Goal: Obtain resource: Download file/media

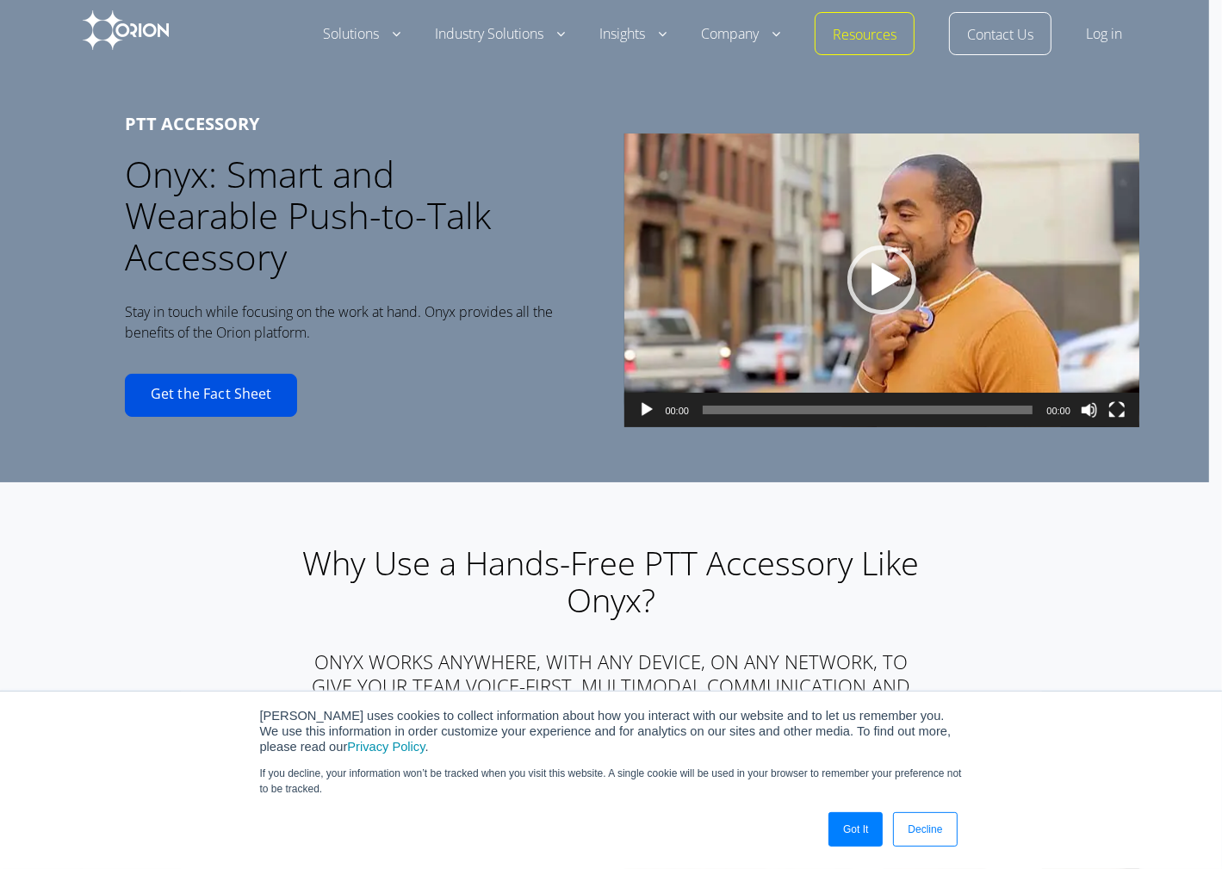
click at [222, 391] on link "Get the Fact Sheet" at bounding box center [211, 395] width 172 height 43
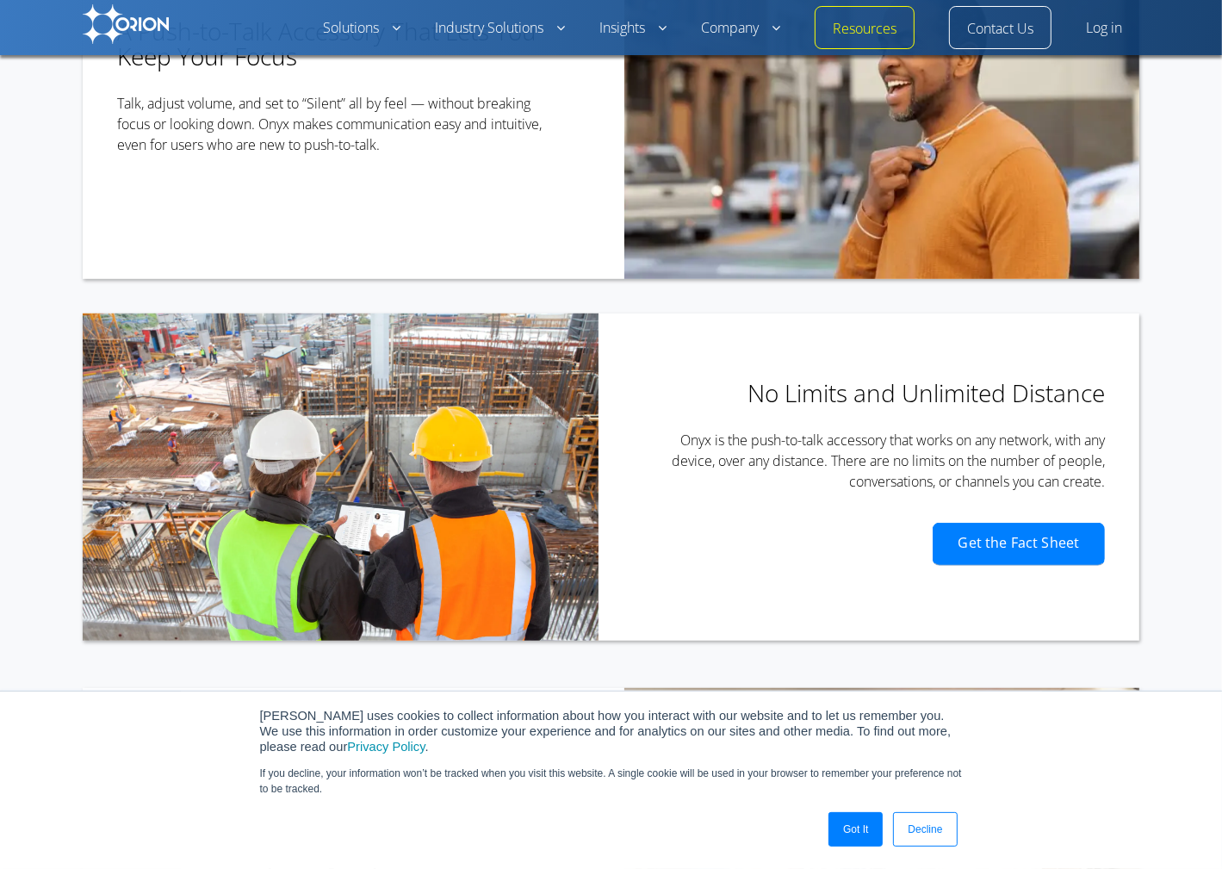
scroll to position [797, 0]
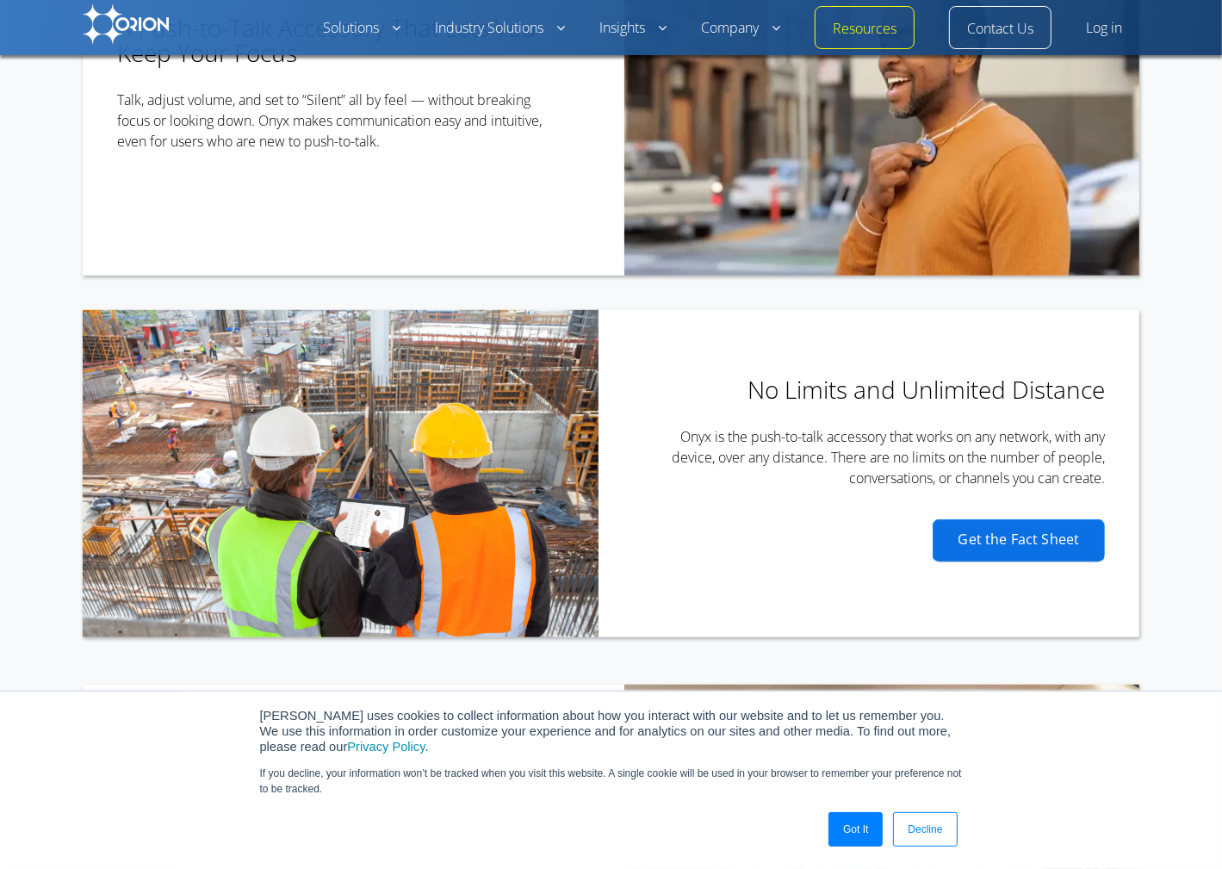
click at [1052, 519] on link "Get the Fact Sheet" at bounding box center [1019, 540] width 172 height 43
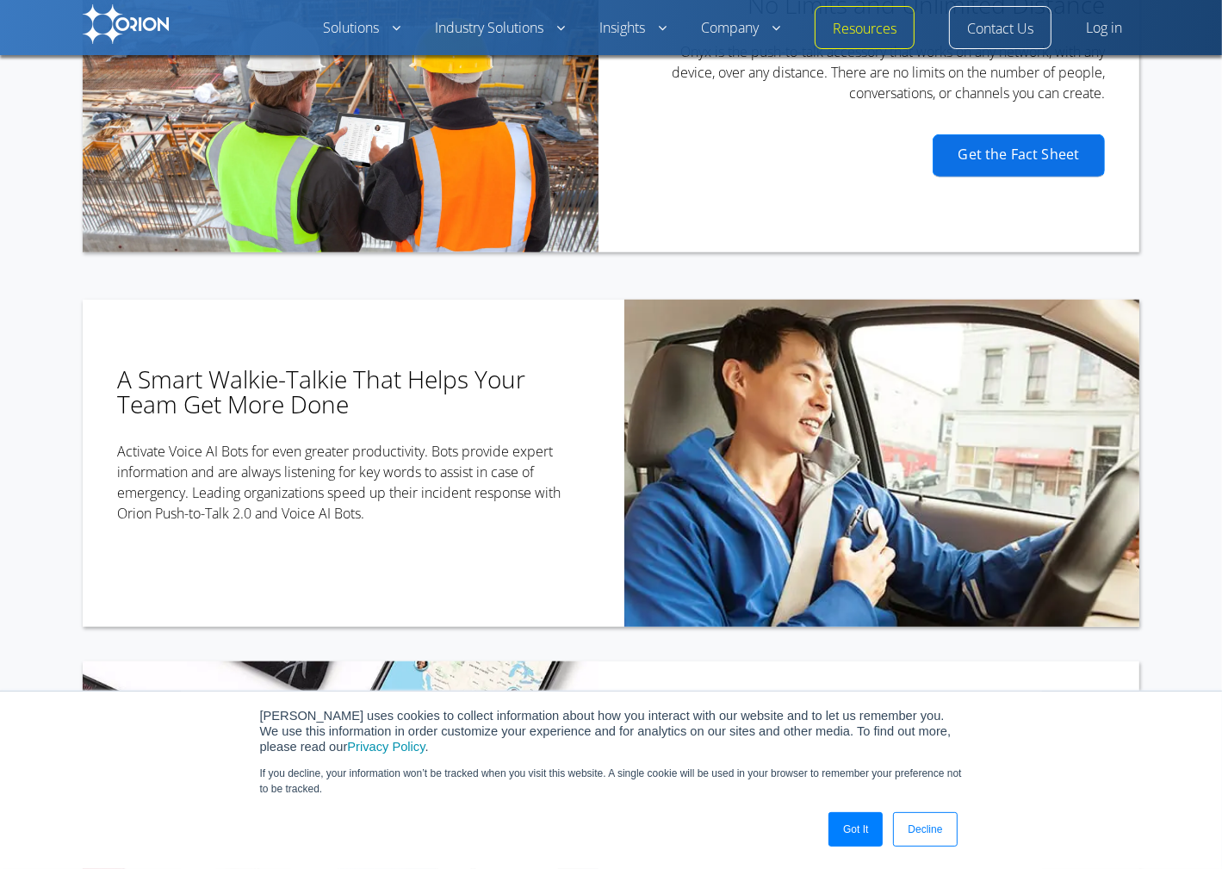
scroll to position [1185, 0]
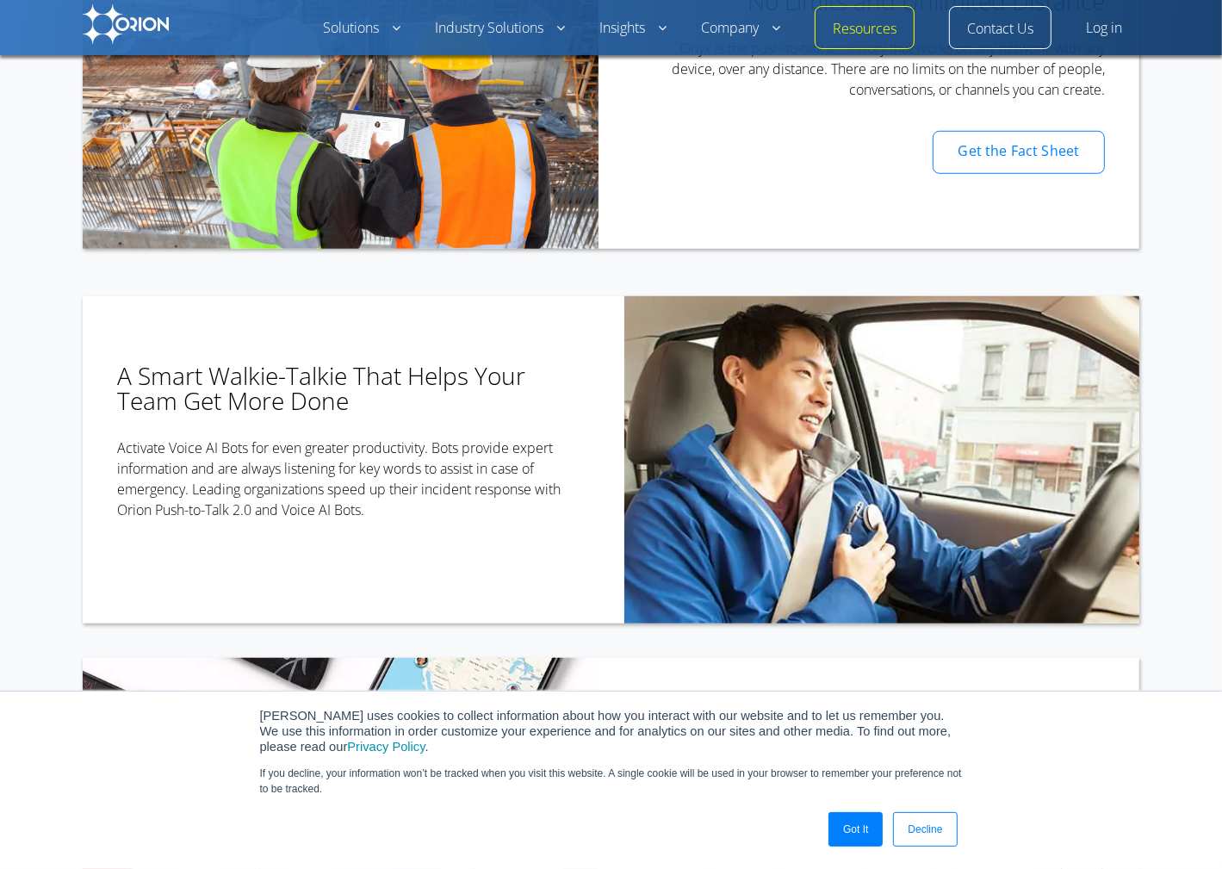
click at [754, 774] on p "If you decline, your information won’t be tracked when you visit this website. …" at bounding box center [611, 781] width 703 height 31
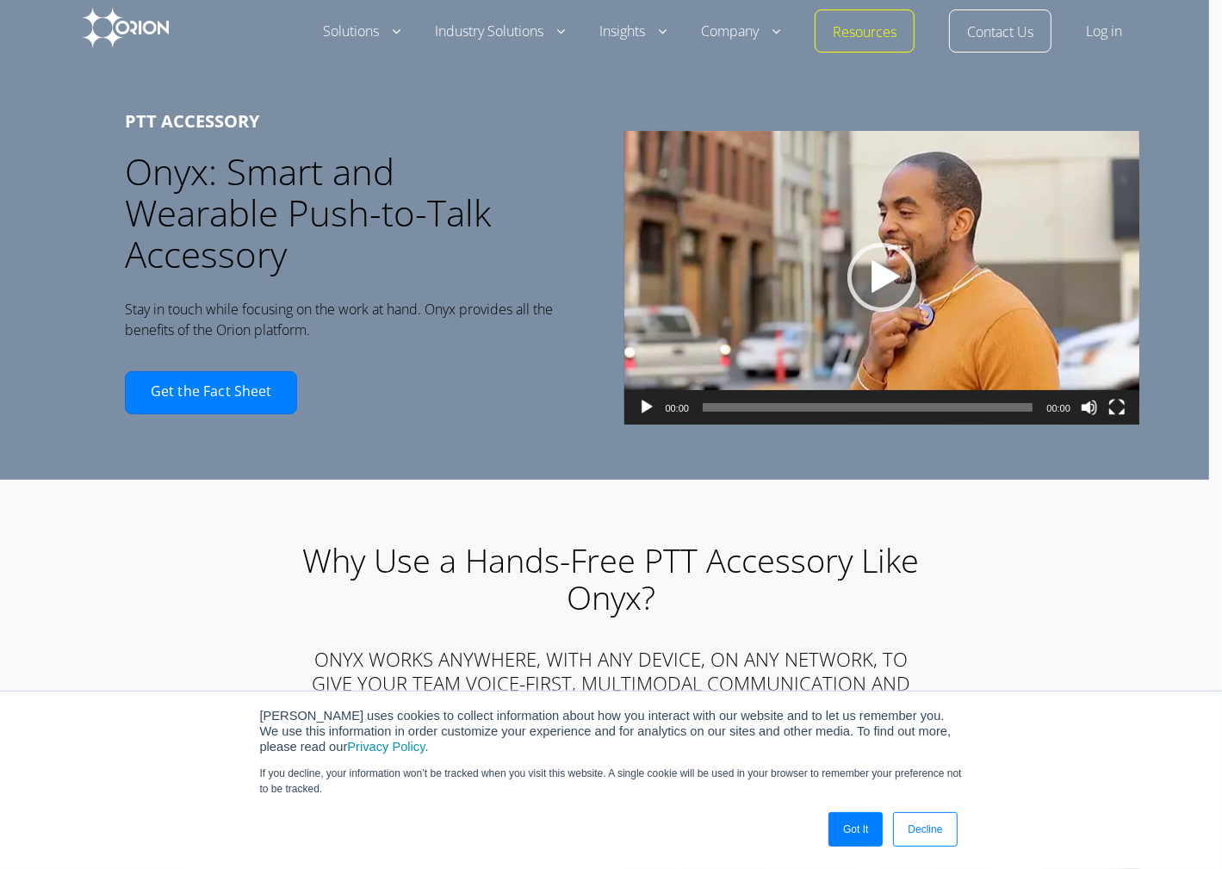
scroll to position [0, 0]
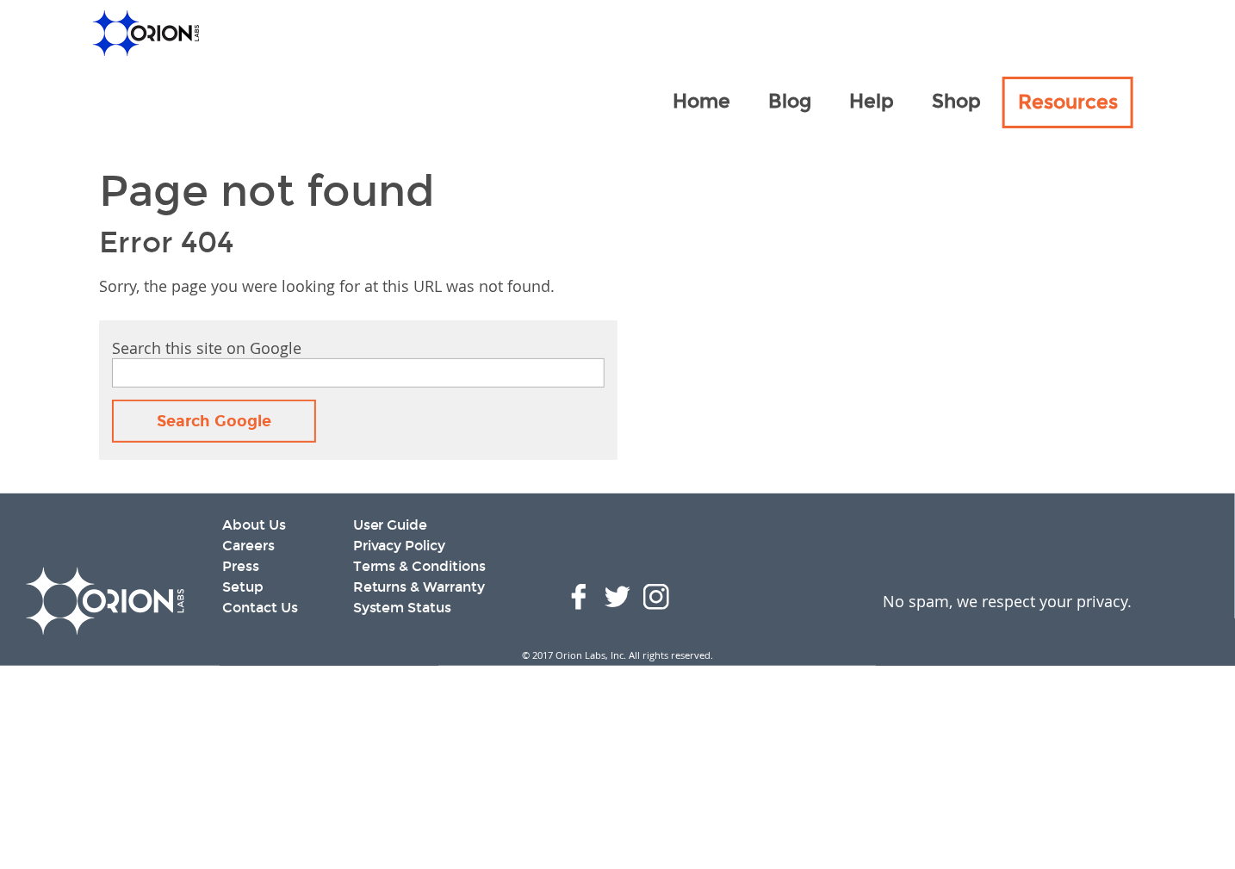
type input "orion onyx fact sheet"
